Goal: Task Accomplishment & Management: Manage account settings

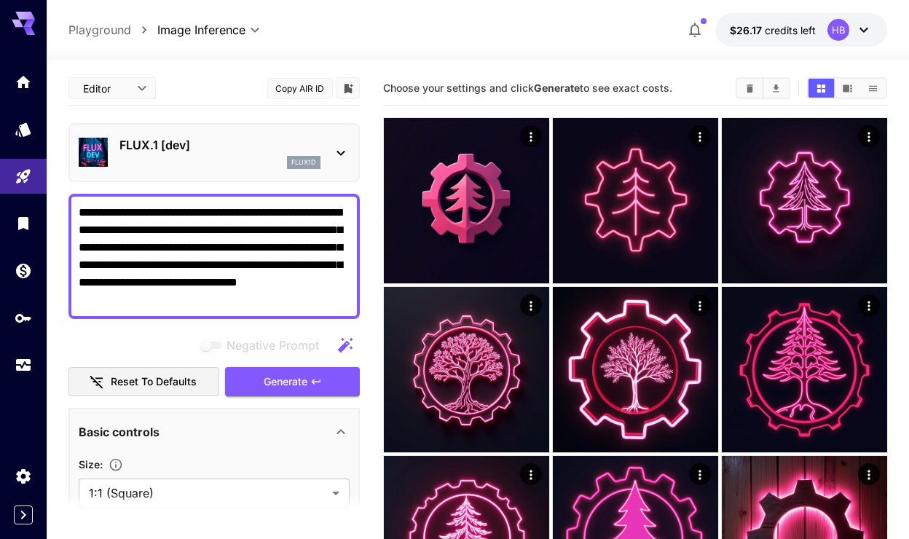
scroll to position [140, 0]
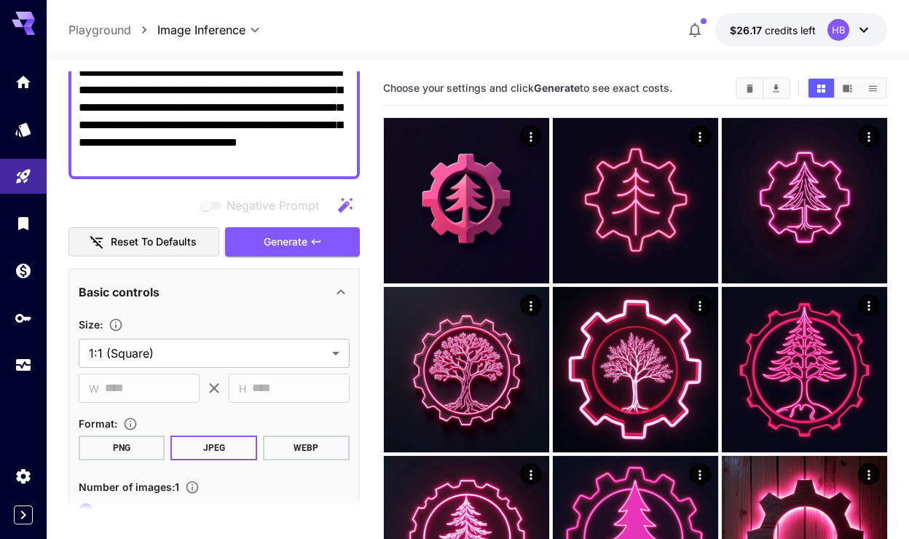
click at [30, 20] on icon at bounding box center [29, 24] width 12 height 8
click at [23, 72] on icon "Home" at bounding box center [24, 77] width 17 height 17
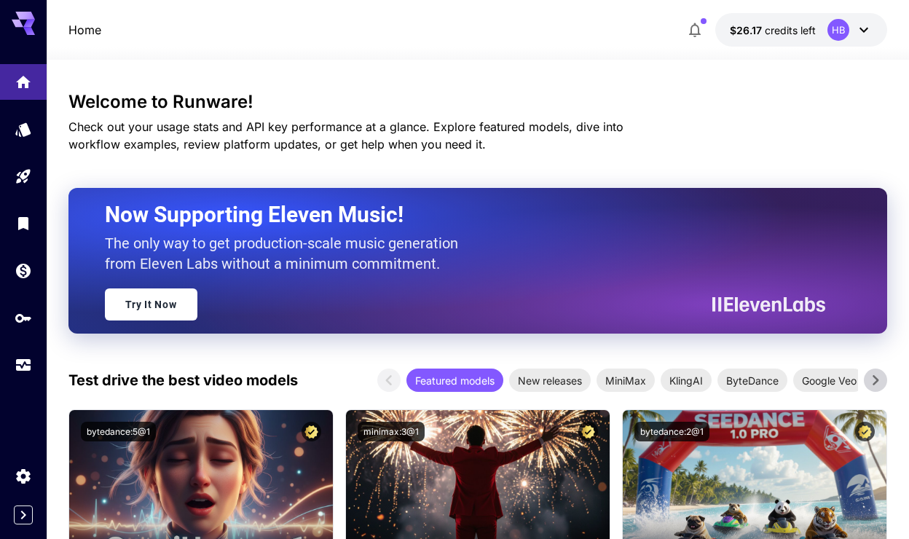
click at [685, 14] on div "$26.17 credits left HB" at bounding box center [783, 29] width 207 height 33
click at [697, 28] on icon "button" at bounding box center [694, 29] width 17 height 17
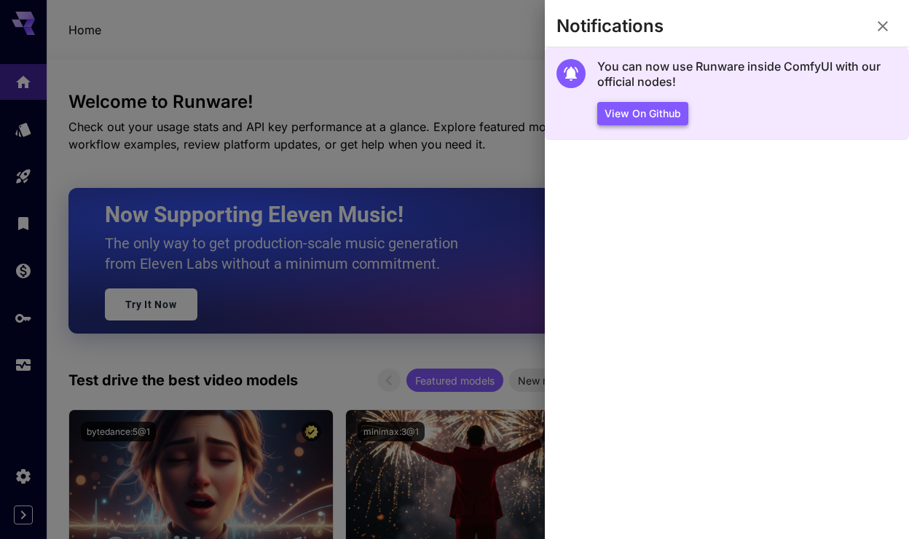
click at [657, 114] on button "View on Github" at bounding box center [642, 114] width 91 height 24
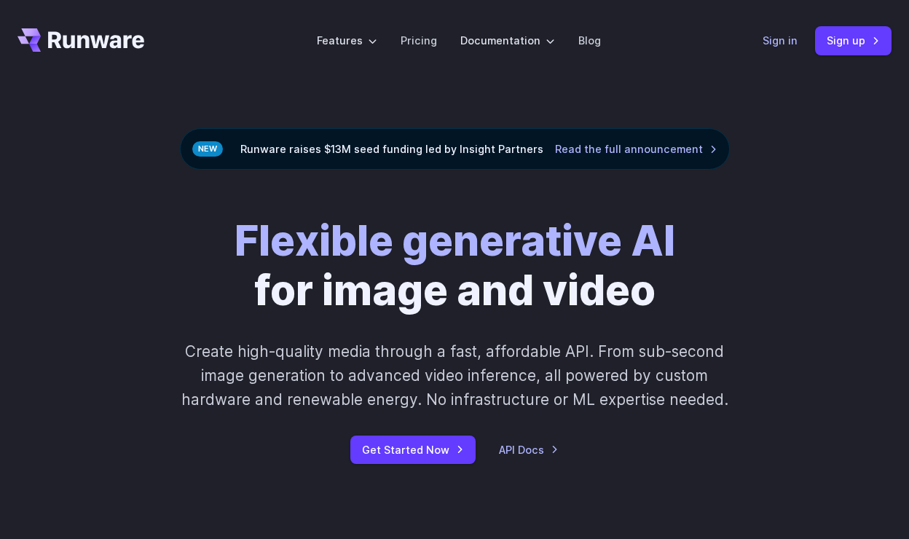
click at [782, 34] on link "Sign in" at bounding box center [779, 40] width 35 height 17
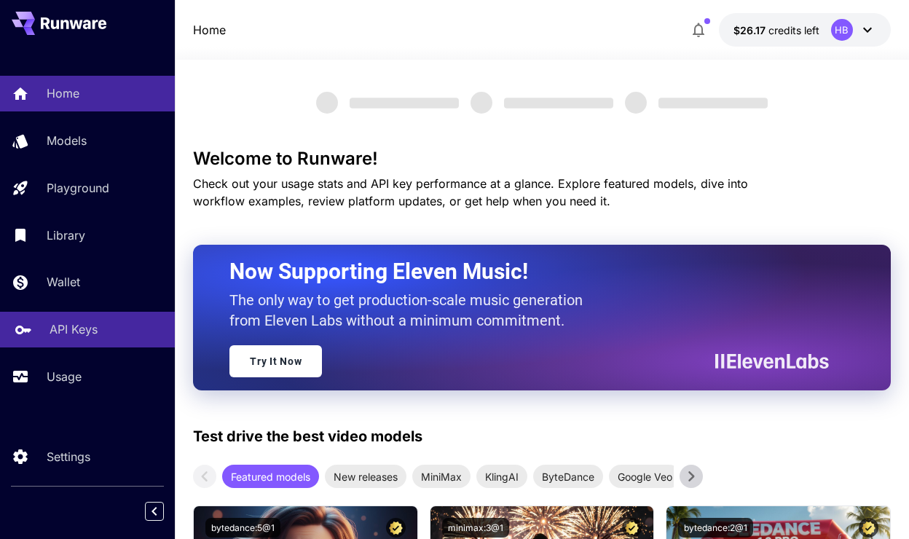
click at [86, 318] on link "API Keys" at bounding box center [87, 330] width 175 height 36
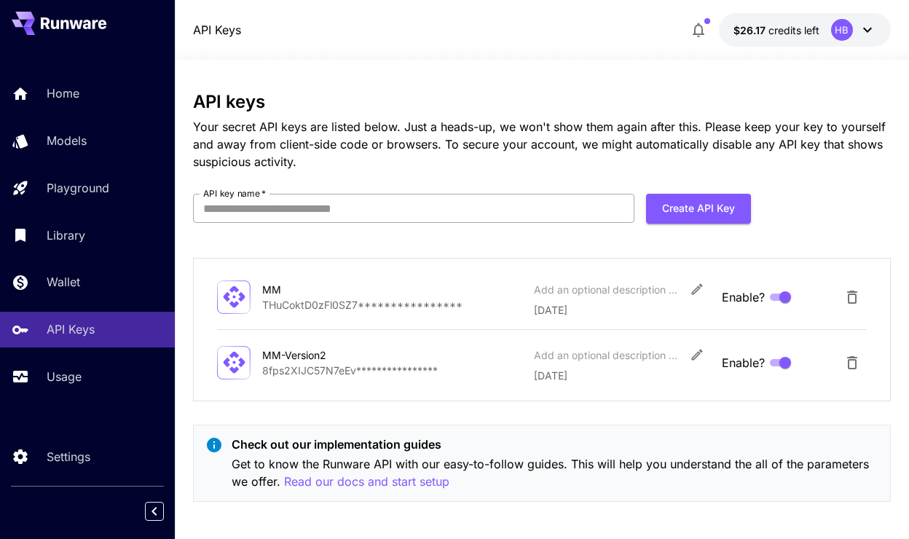
click at [535, 213] on input "API key name   *" at bounding box center [413, 208] width 441 height 29
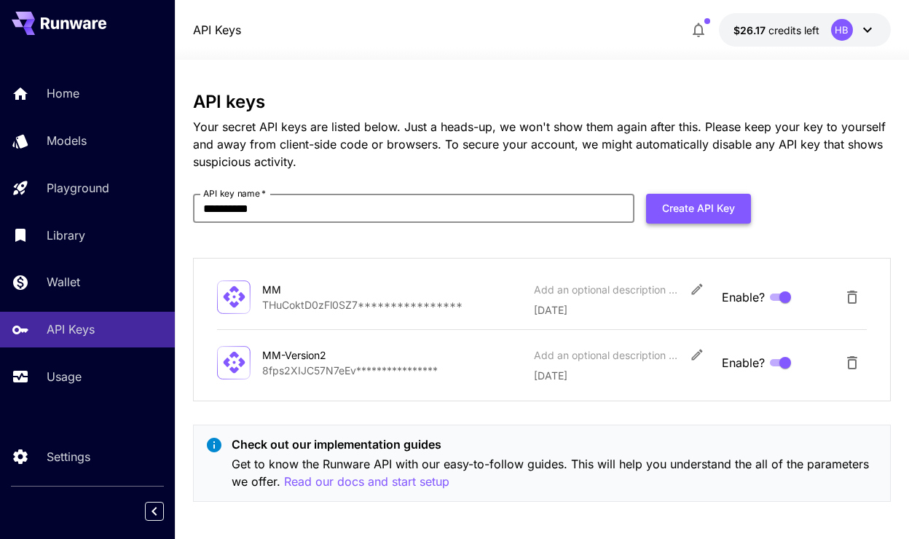
type input "**********"
click at [723, 202] on button "Create API Key" at bounding box center [698, 209] width 105 height 30
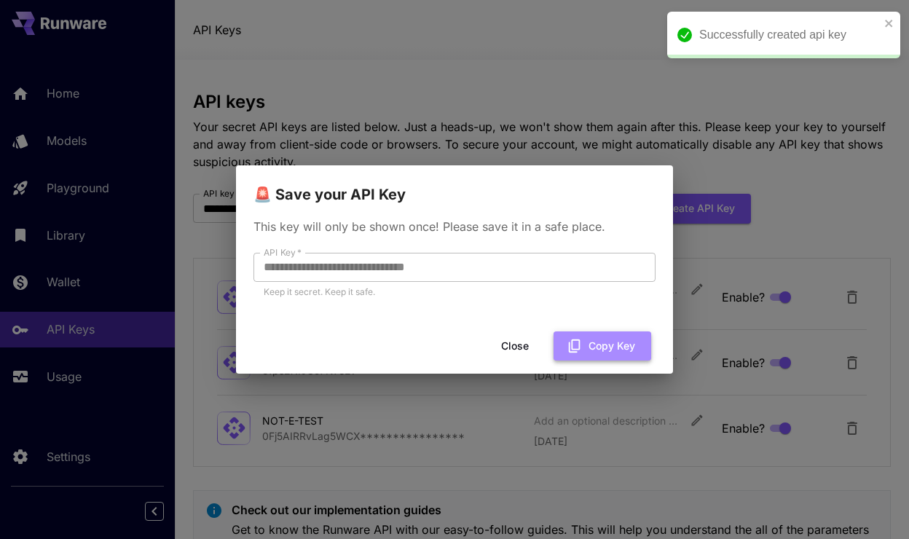
click at [611, 340] on button "Copy Key" at bounding box center [602, 346] width 98 height 30
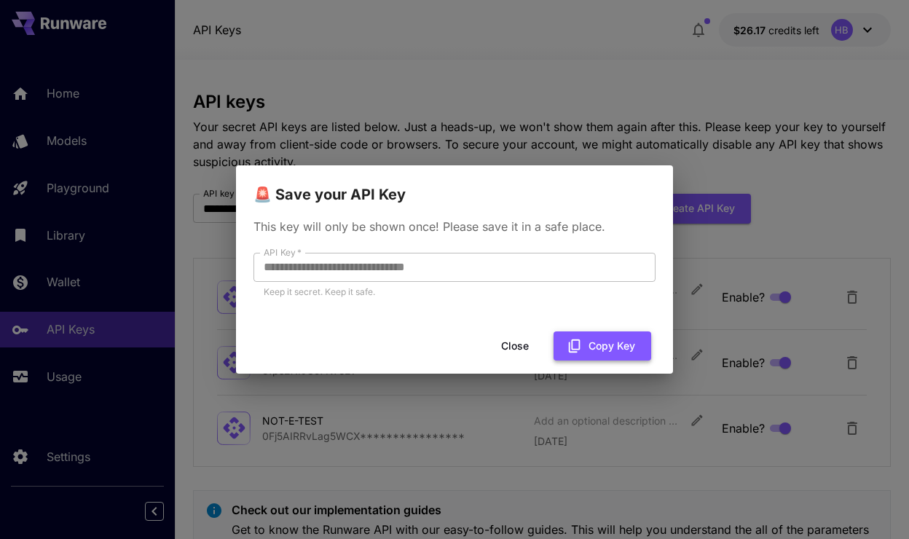
click at [606, 339] on button "Copy Key" at bounding box center [602, 346] width 98 height 30
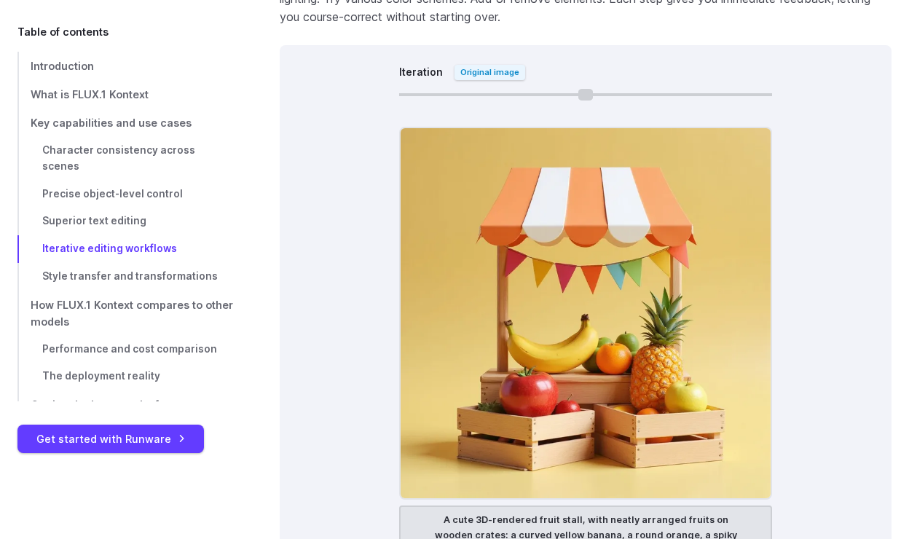
scroll to position [8255, 0]
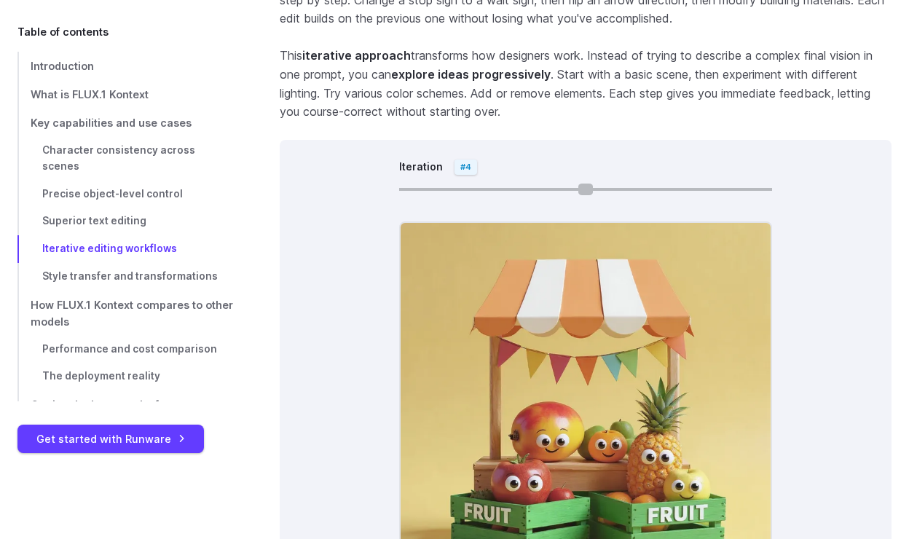
type input "*"
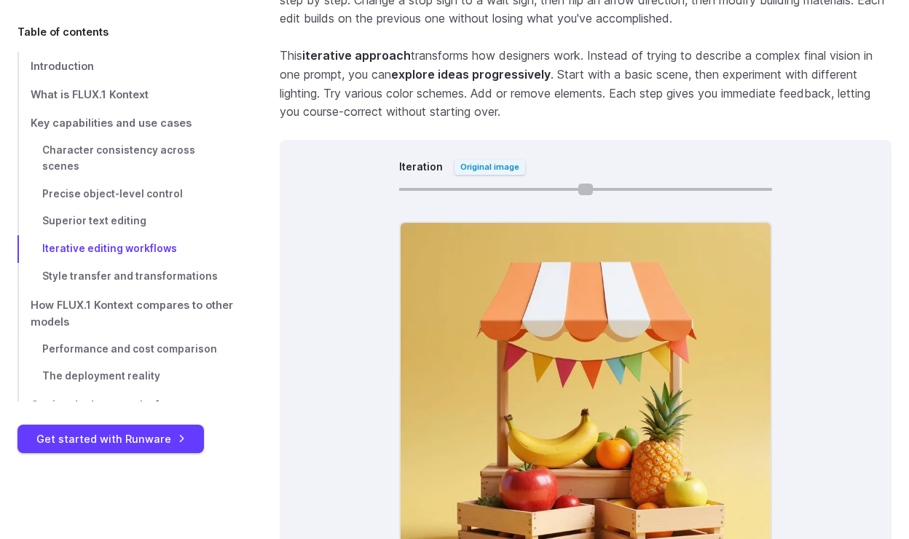
drag, startPoint x: 409, startPoint y: 140, endPoint x: 224, endPoint y: 293, distance: 240.4
click at [399, 191] on input "Iteration" at bounding box center [585, 189] width 373 height 3
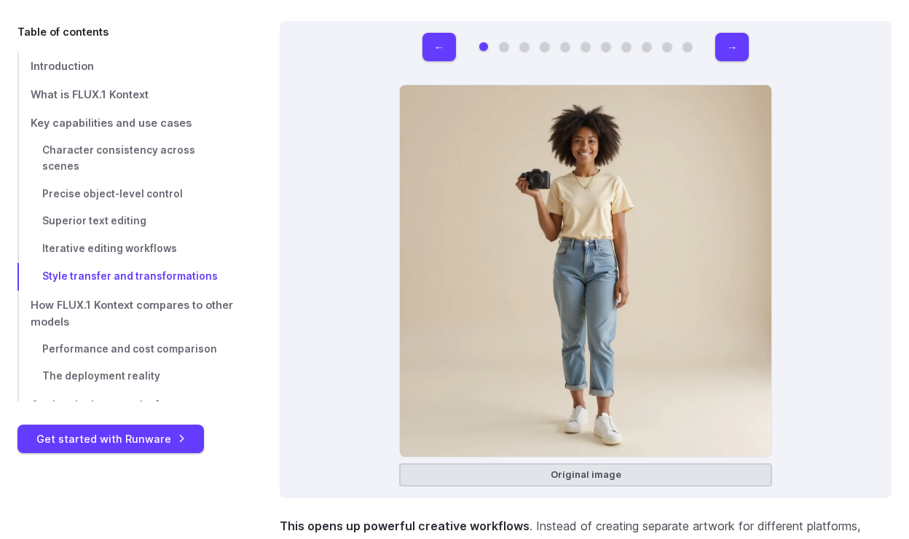
scroll to position [9691, 0]
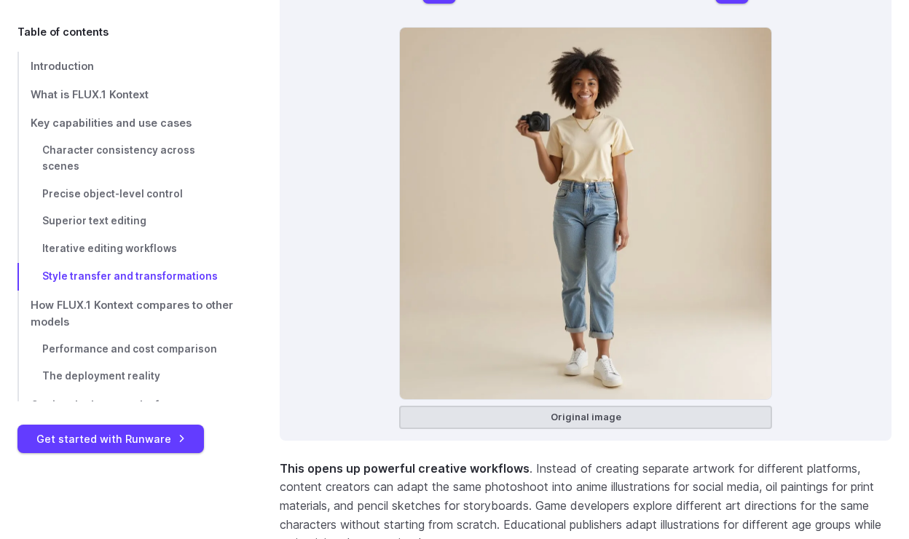
click at [685, 353] on figure "Original image" at bounding box center [585, 228] width 373 height 402
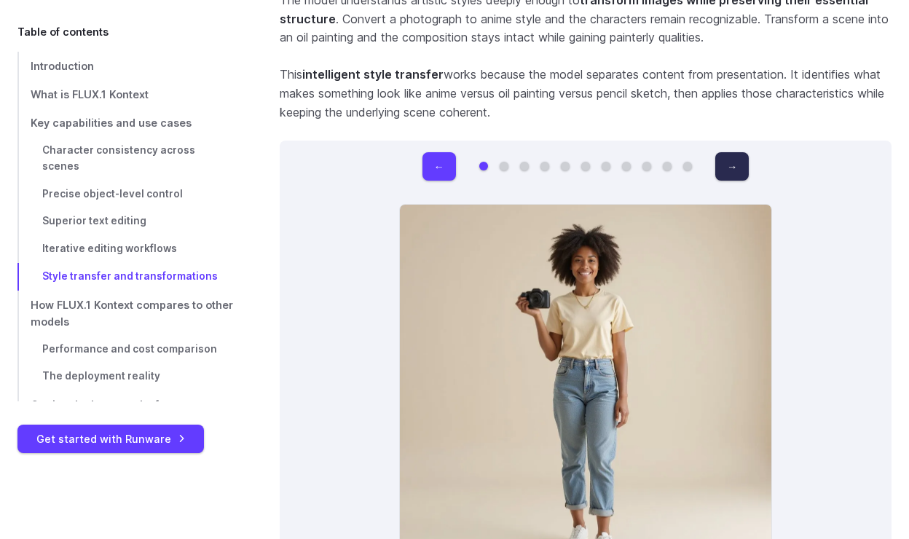
click at [727, 152] on button "→" at bounding box center [731, 166] width 33 height 28
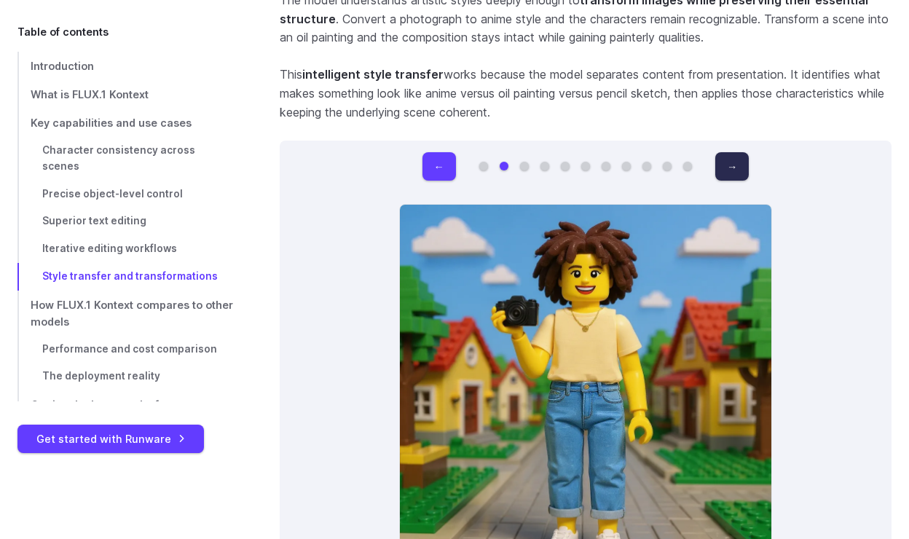
click at [727, 152] on button "→" at bounding box center [731, 166] width 33 height 28
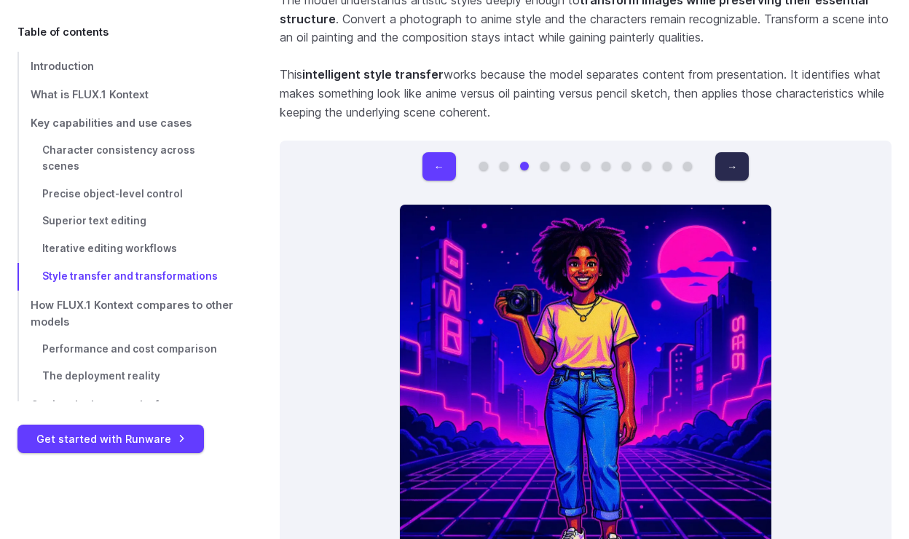
click at [727, 152] on button "→" at bounding box center [731, 166] width 33 height 28
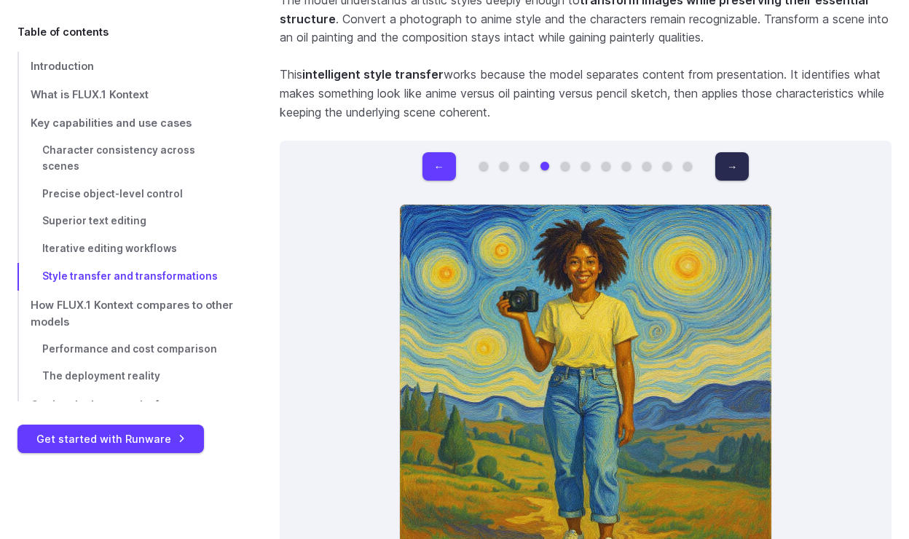
click at [727, 152] on button "→" at bounding box center [731, 166] width 33 height 28
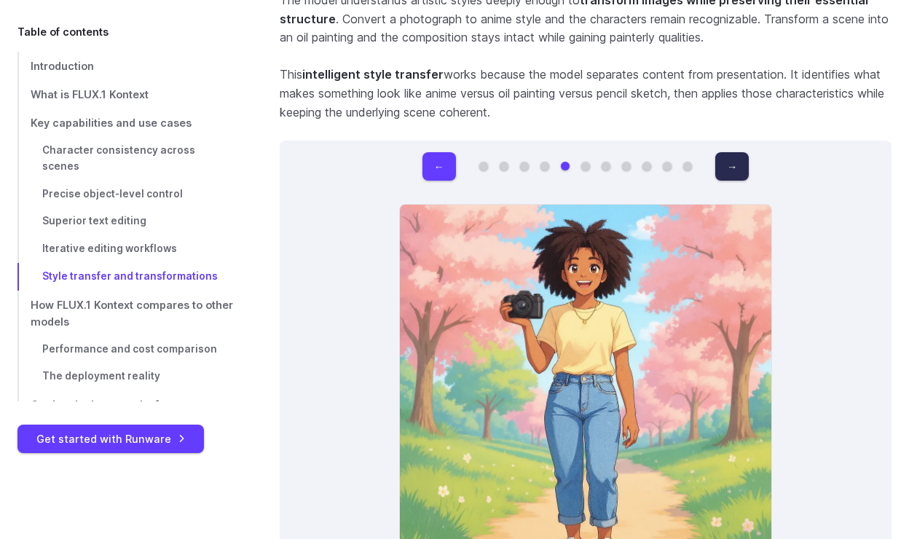
click at [727, 152] on button "→" at bounding box center [731, 166] width 33 height 28
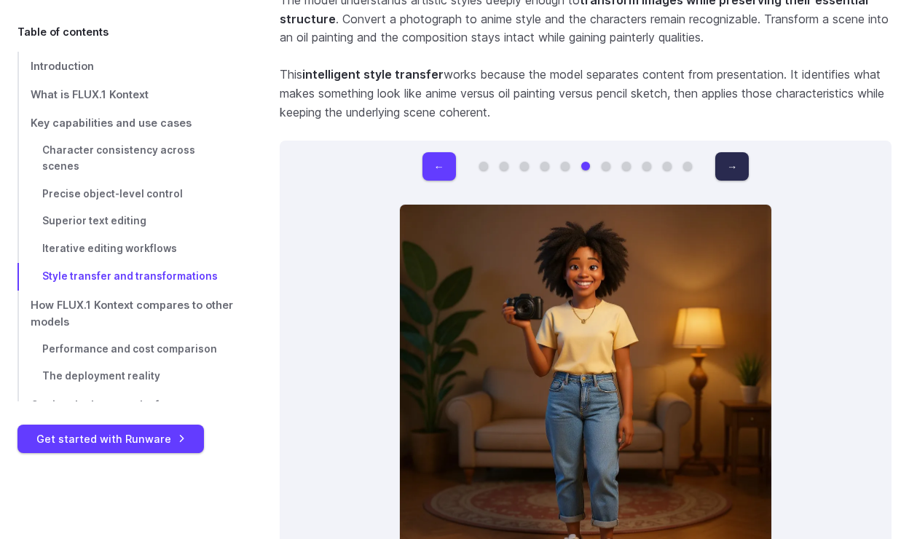
click at [727, 152] on button "→" at bounding box center [731, 166] width 33 height 28
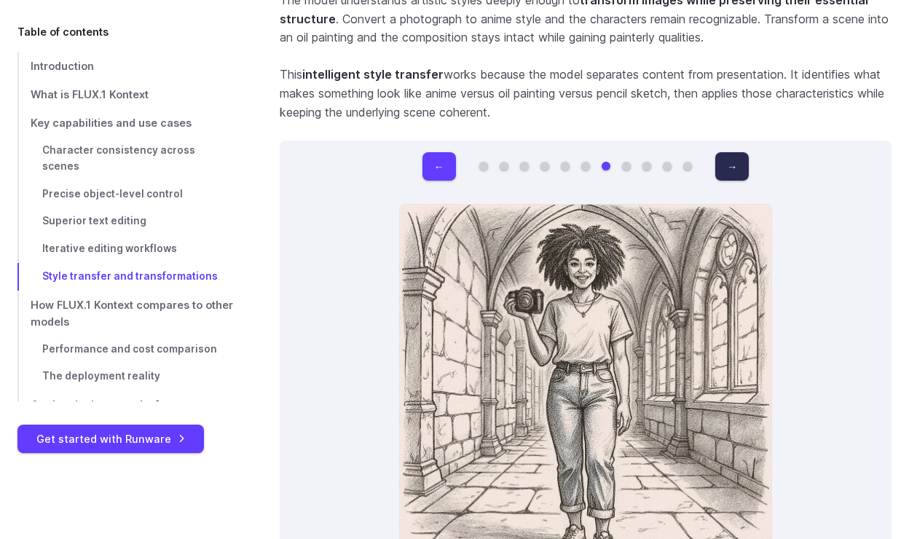
click at [727, 152] on button "→" at bounding box center [731, 166] width 33 height 28
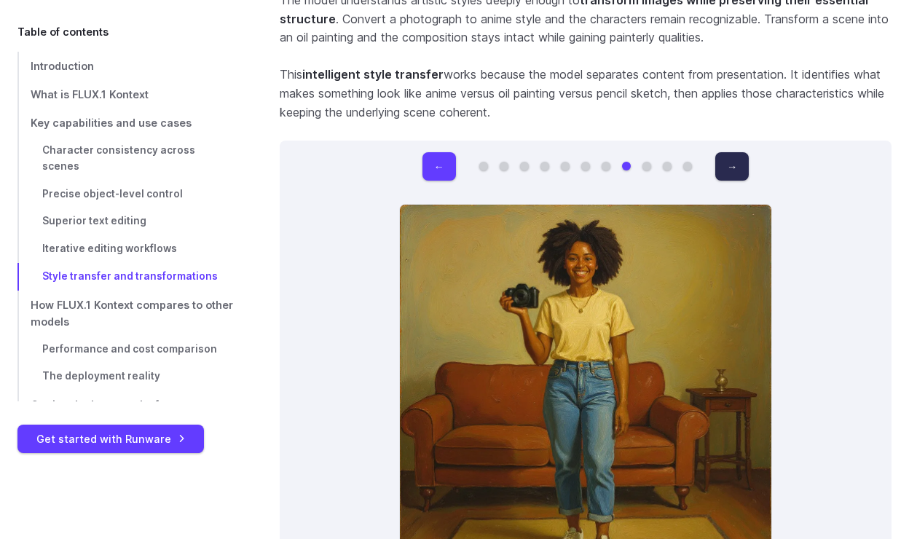
click at [727, 152] on button "→" at bounding box center [731, 166] width 33 height 28
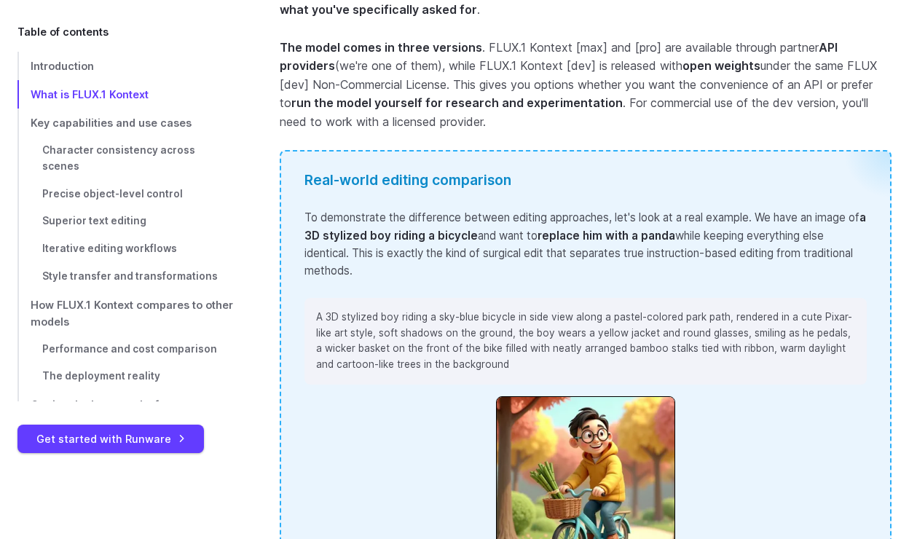
scroll to position [1987, 0]
